Goal: Information Seeking & Learning: Learn about a topic

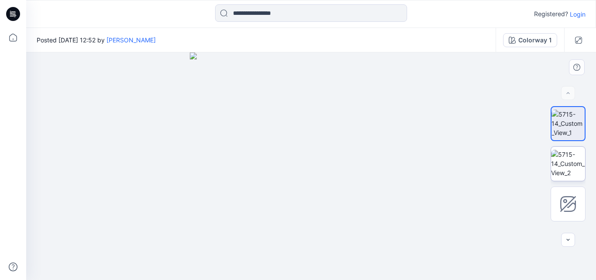
click at [569, 168] on img at bounding box center [568, 163] width 34 height 27
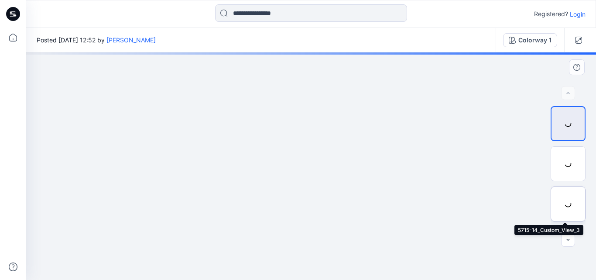
click at [565, 205] on div at bounding box center [568, 203] width 35 height 35
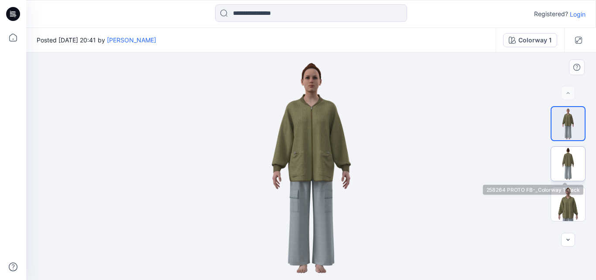
click at [565, 167] on img at bounding box center [568, 164] width 34 height 34
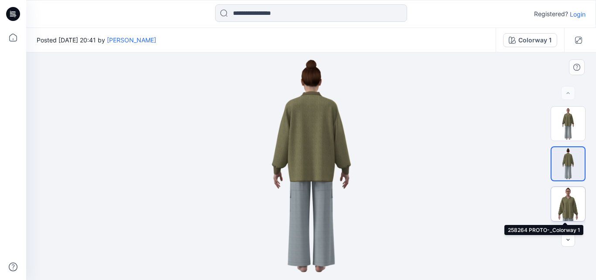
click at [564, 202] on img at bounding box center [568, 204] width 34 height 34
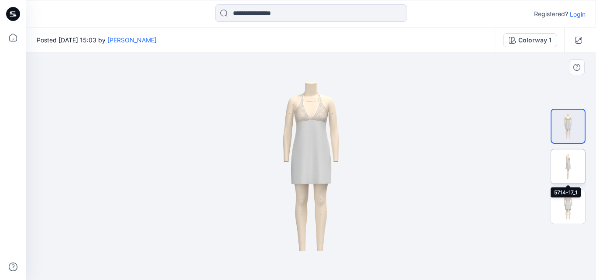
click at [559, 168] on img at bounding box center [568, 166] width 34 height 34
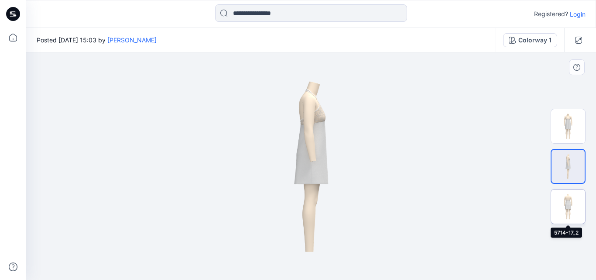
click at [565, 205] on img at bounding box center [568, 206] width 34 height 34
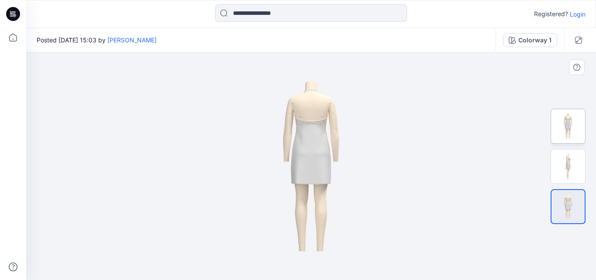
click at [561, 125] on img at bounding box center [568, 126] width 34 height 34
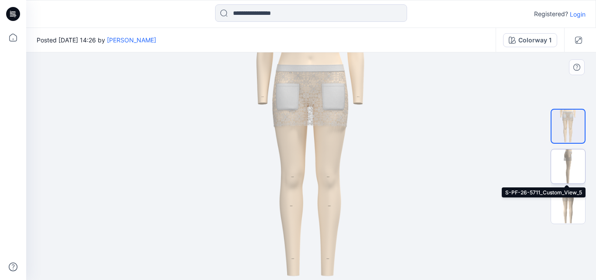
click at [572, 167] on img at bounding box center [568, 166] width 34 height 34
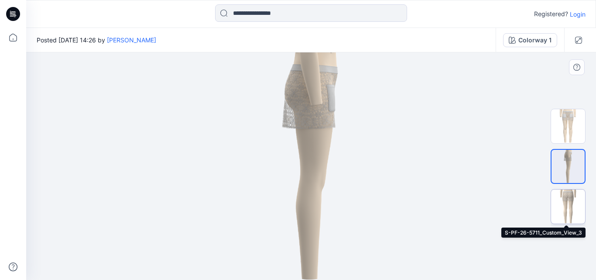
click at [571, 207] on img at bounding box center [568, 206] width 34 height 34
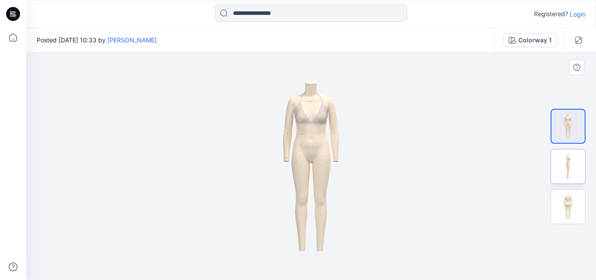
click at [562, 165] on img at bounding box center [568, 166] width 34 height 34
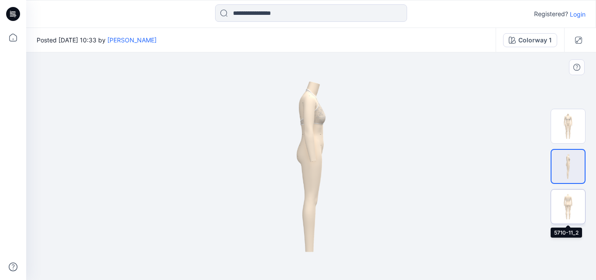
click at [580, 207] on img at bounding box center [568, 206] width 34 height 34
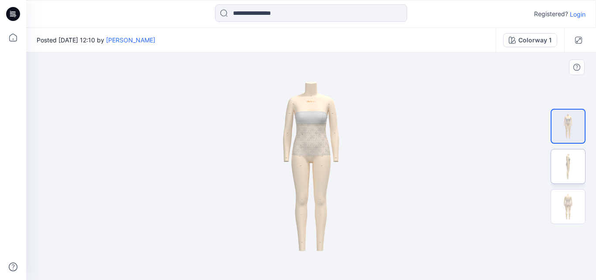
click at [565, 165] on img at bounding box center [568, 166] width 34 height 34
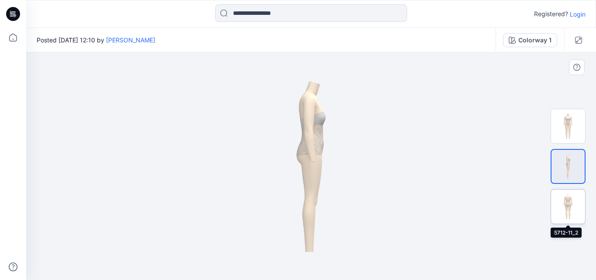
click at [569, 210] on img at bounding box center [568, 206] width 34 height 34
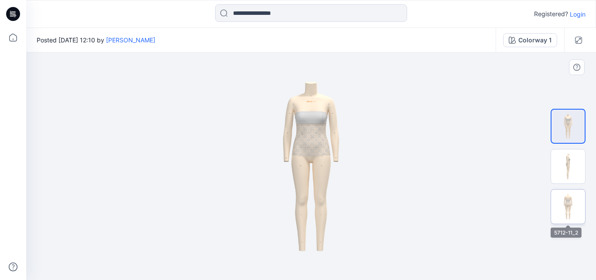
click at [566, 198] on img at bounding box center [568, 206] width 34 height 34
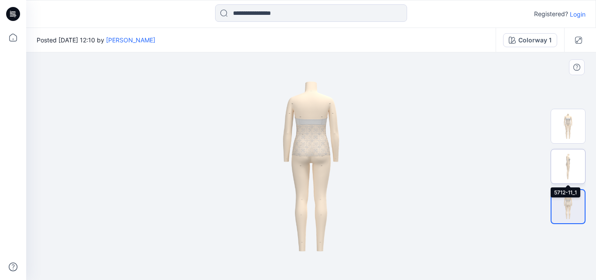
click at [575, 166] on img at bounding box center [568, 166] width 34 height 34
